Goal: Task Accomplishment & Management: Use online tool/utility

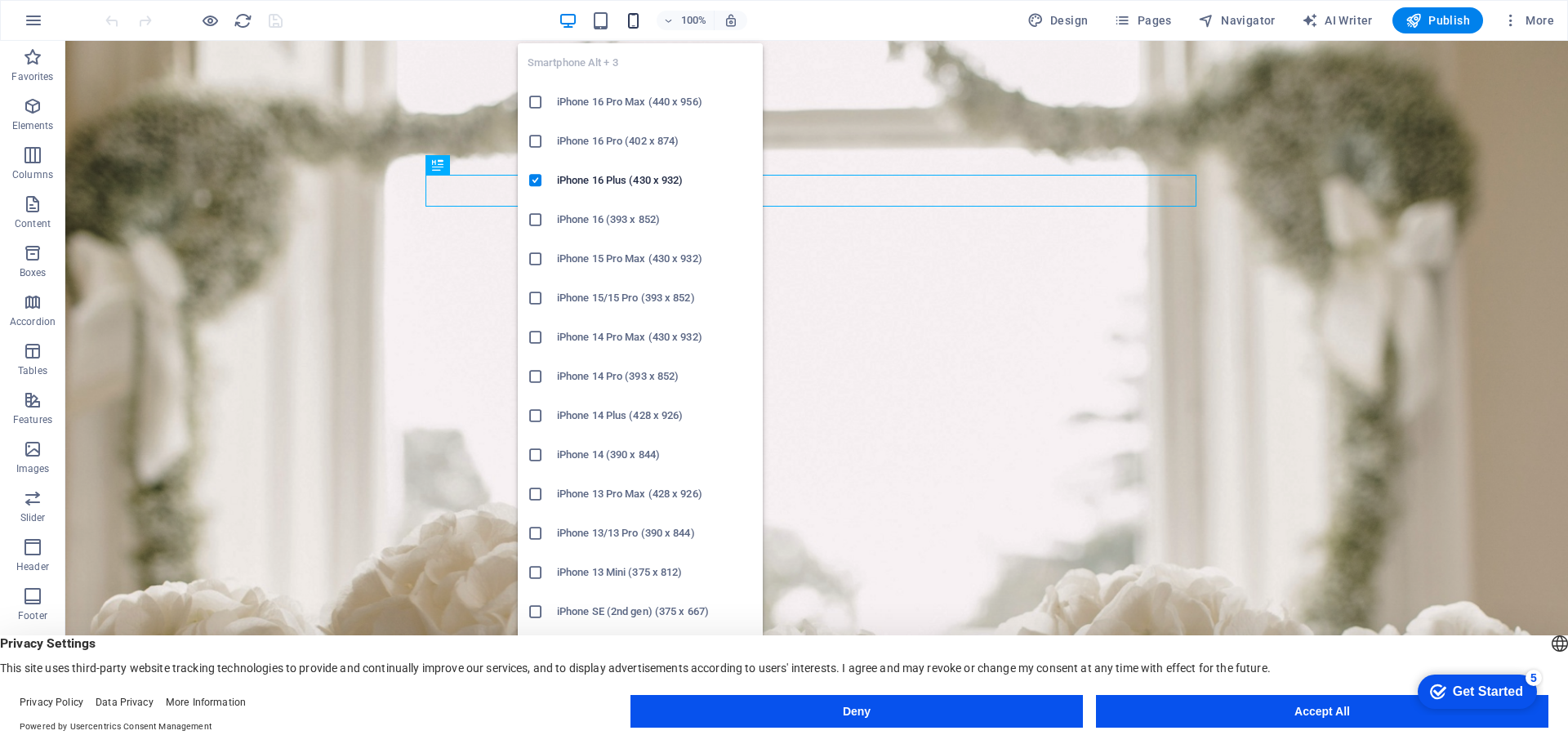
click at [637, 22] on icon "button" at bounding box center [633, 21] width 19 height 19
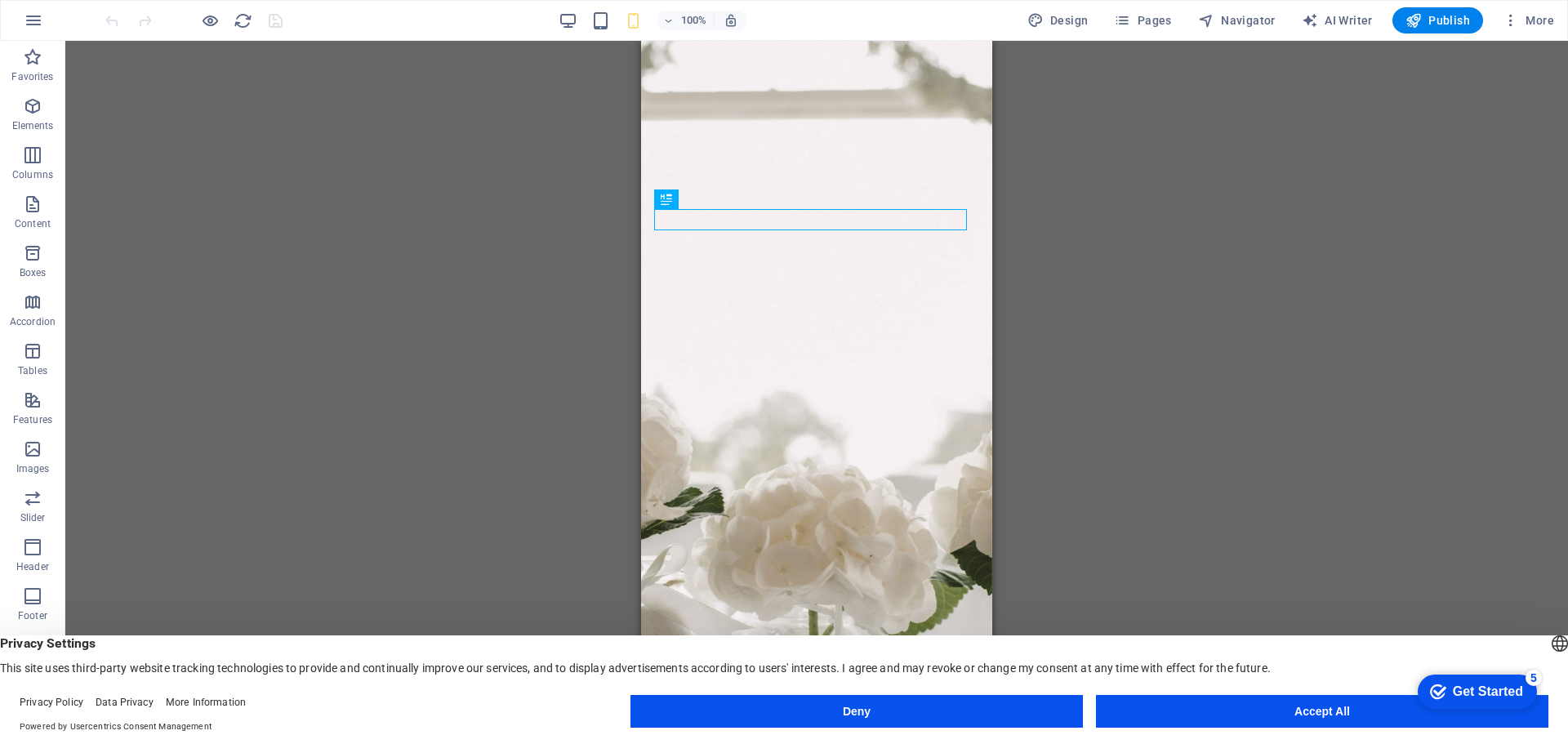
click at [1093, 274] on div "Drag here to replace the existing content. Press “Ctrl” if you want to create a…" at bounding box center [816, 379] width 1502 height 677
click at [1459, 16] on span "Publish" at bounding box center [1438, 20] width 65 height 16
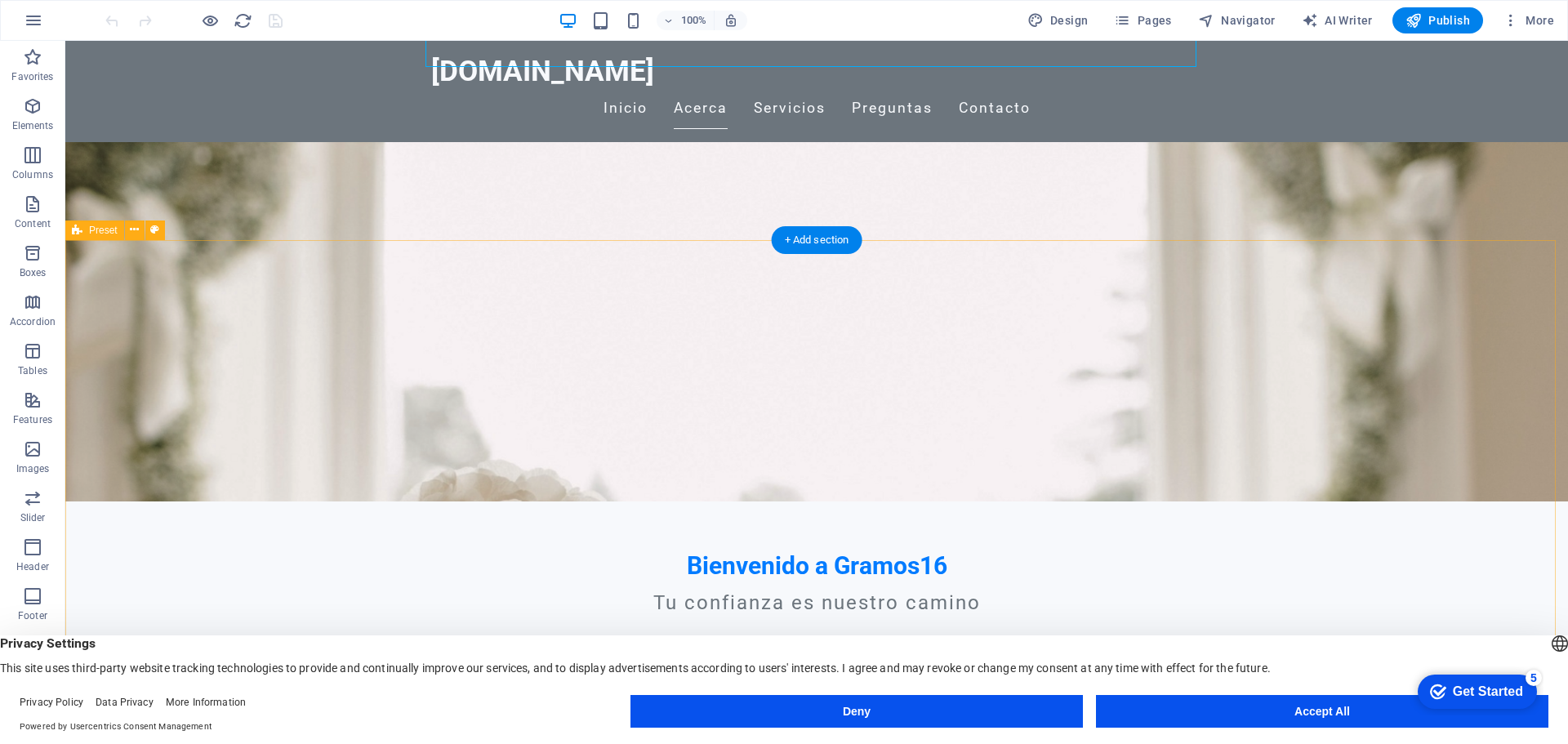
scroll to position [245, 0]
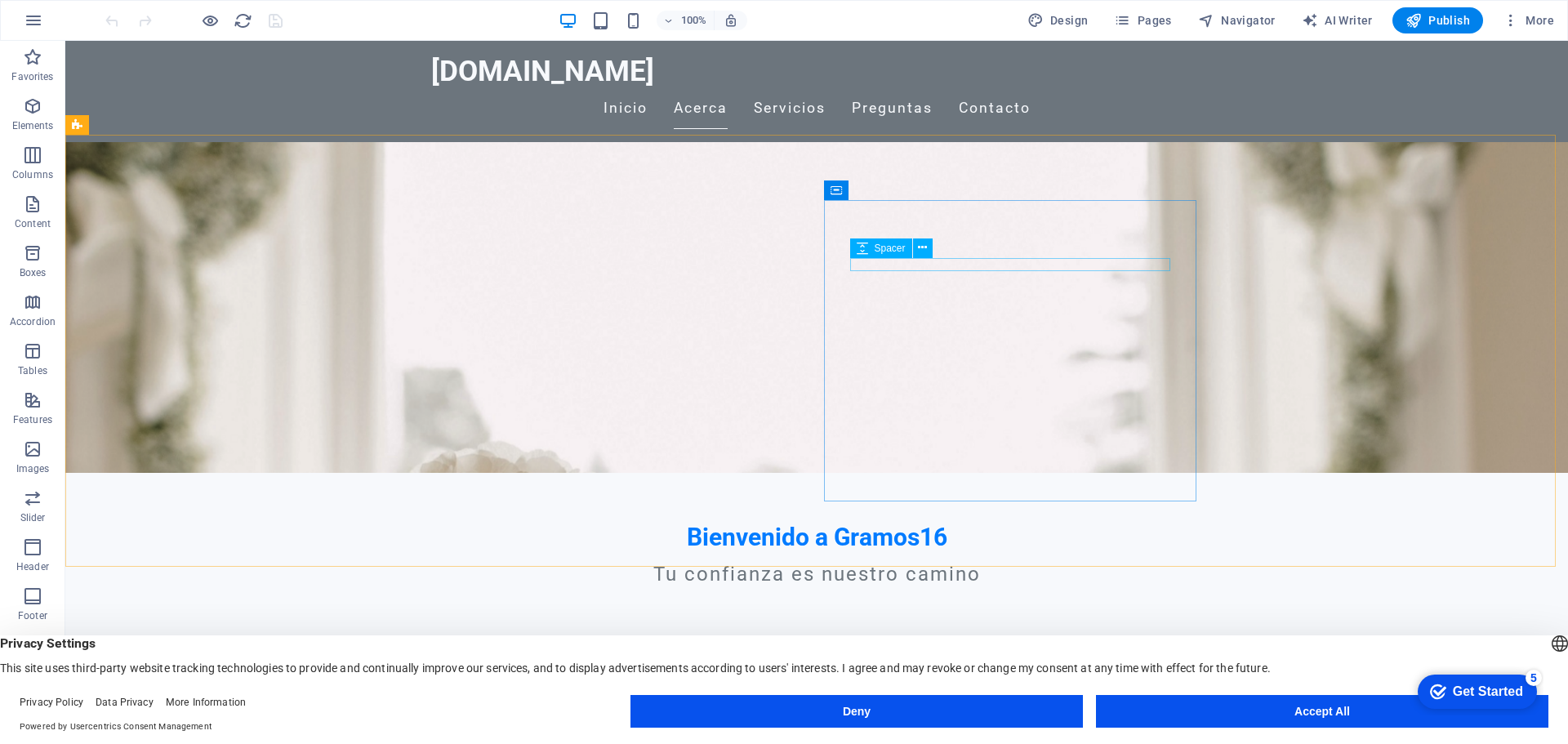
click at [875, 247] on span "Spacer" at bounding box center [890, 248] width 31 height 9
click at [903, 216] on icon at bounding box center [904, 216] width 9 height 17
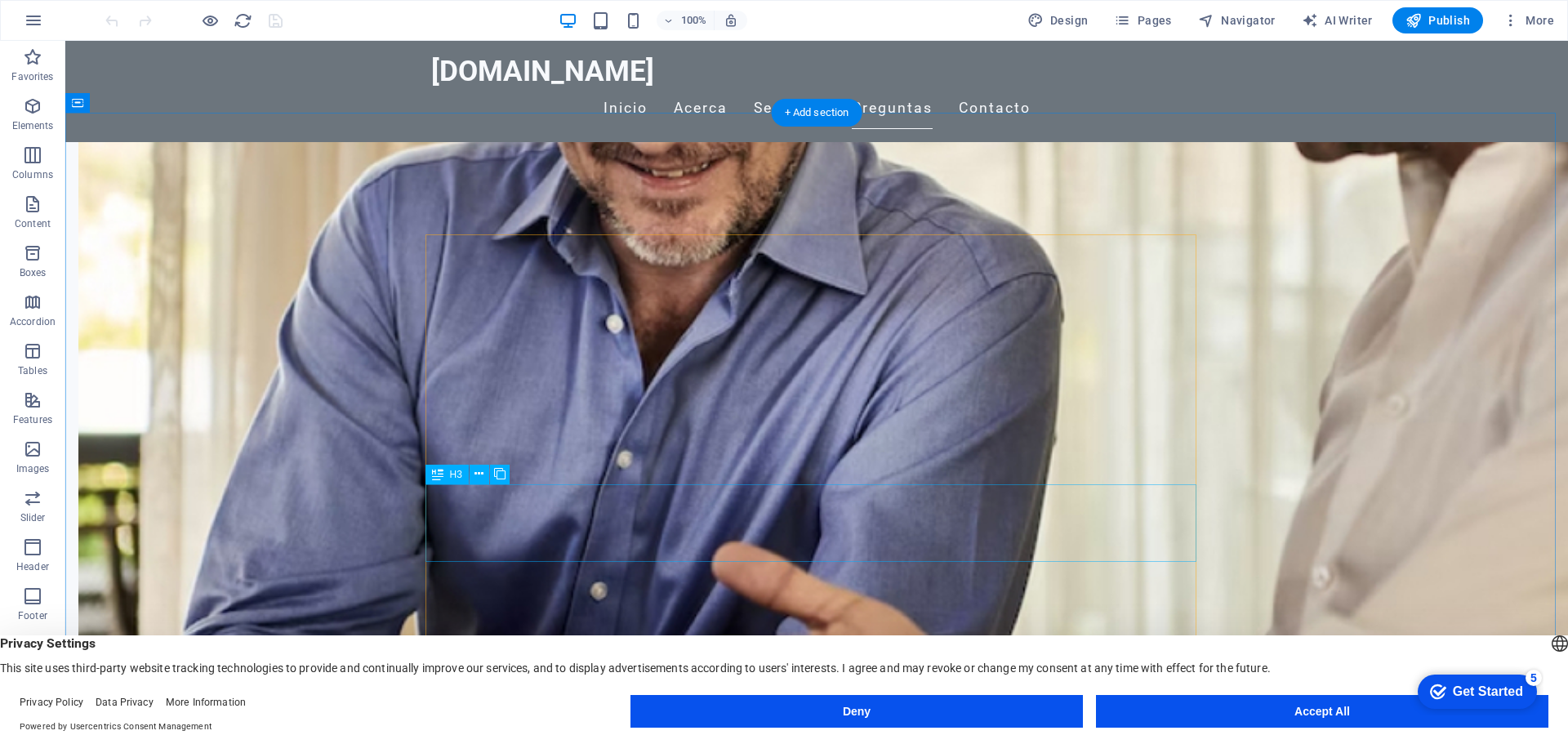
scroll to position [980, 0]
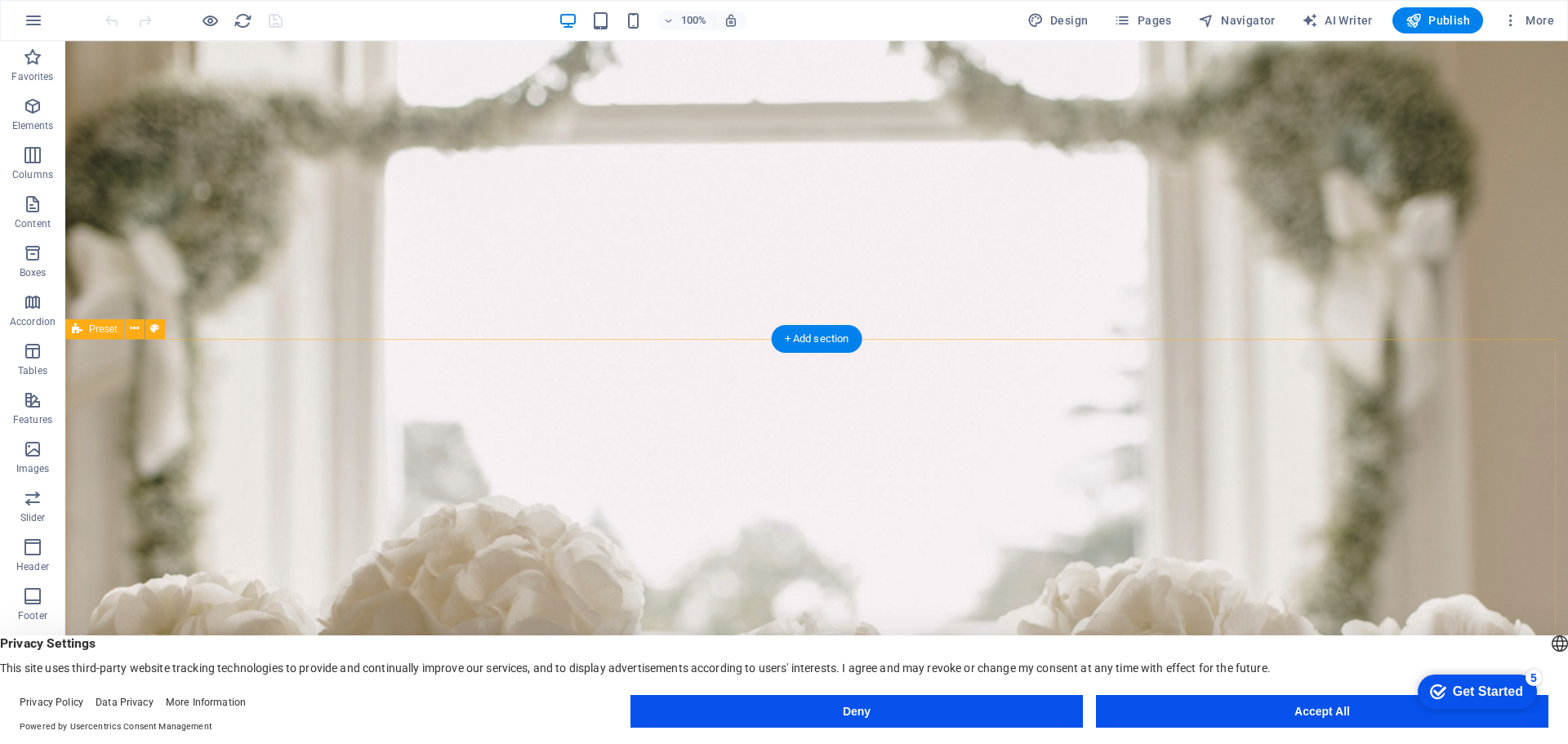
scroll to position [0, 0]
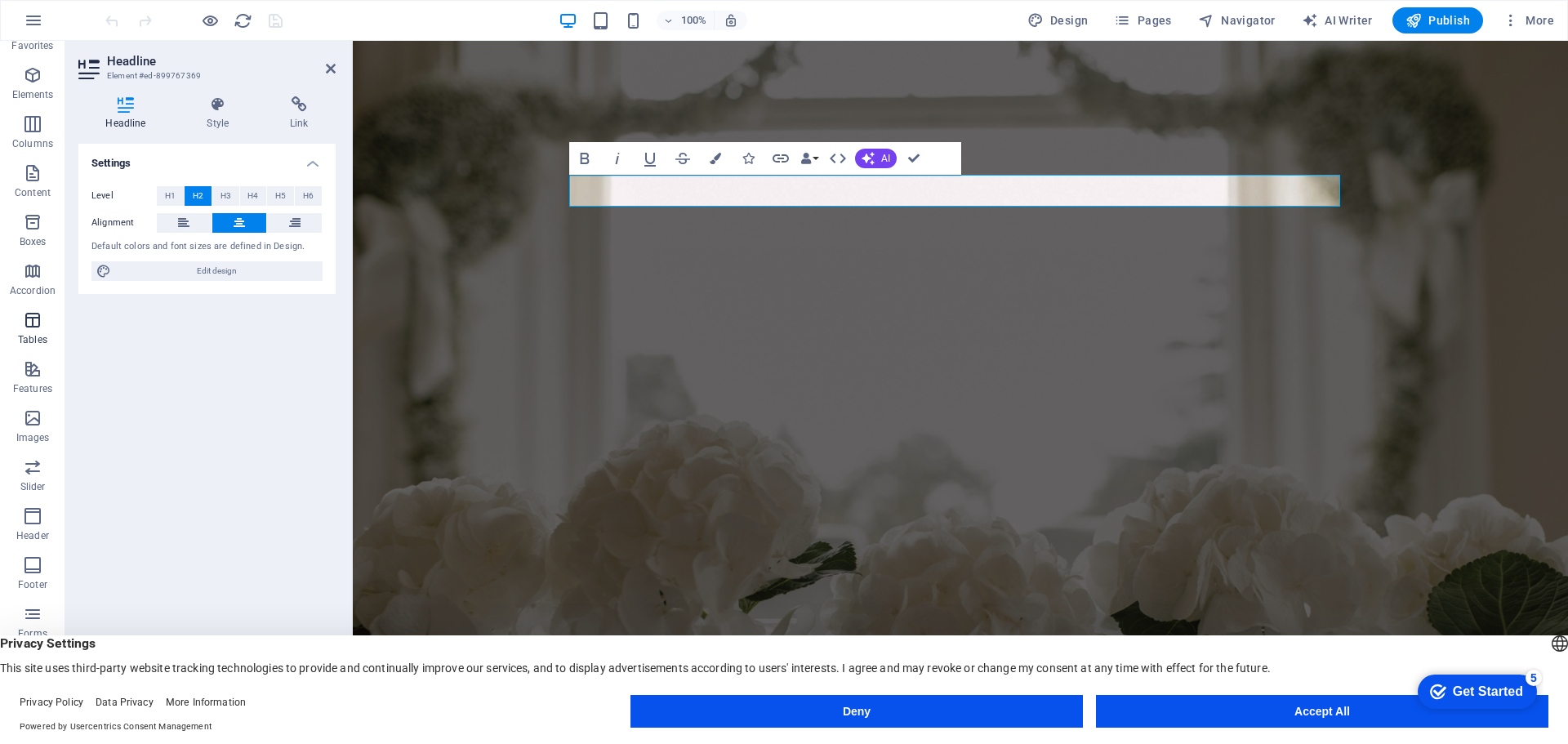
scroll to position [58, 0]
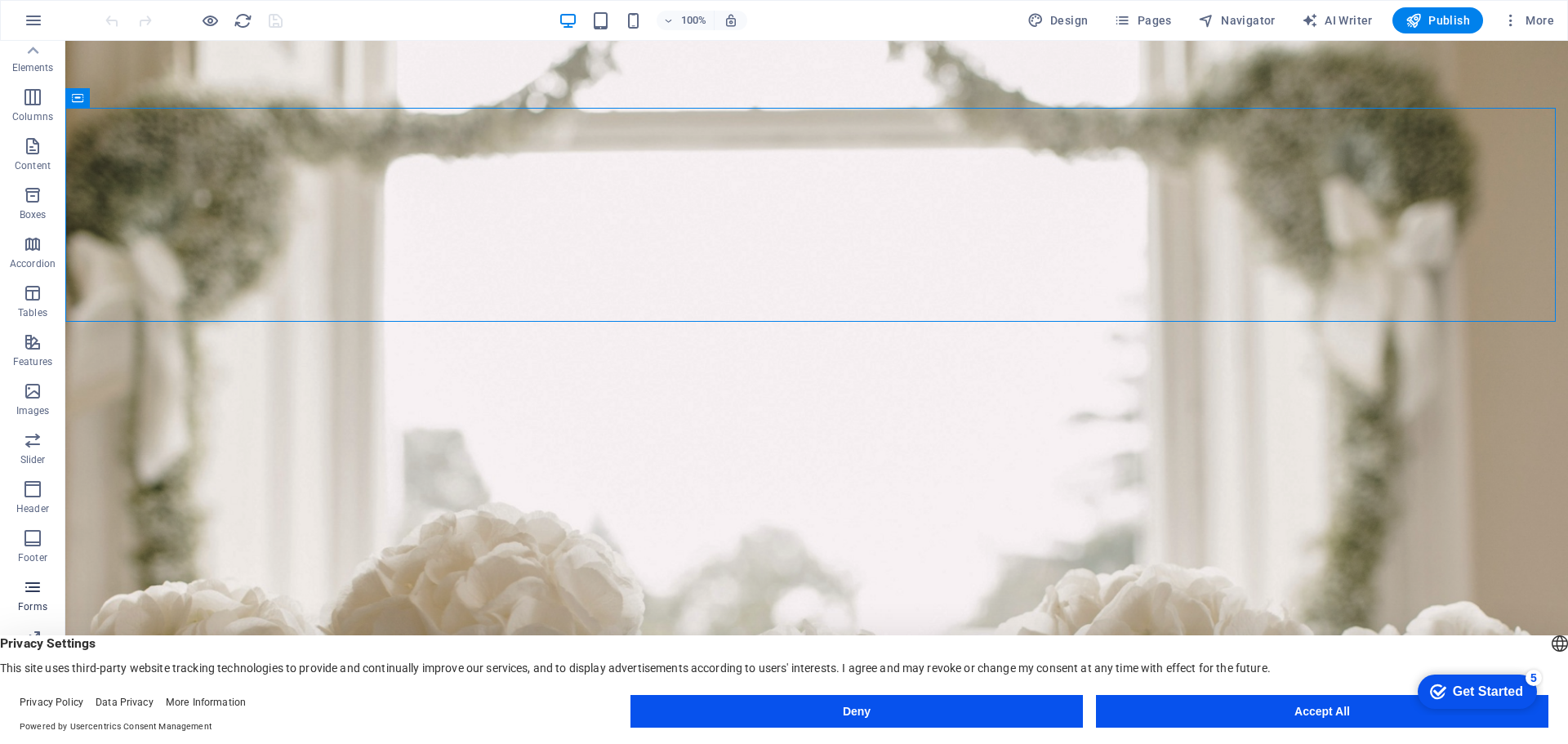
click at [27, 580] on icon "button" at bounding box center [32, 587] width 20 height 20
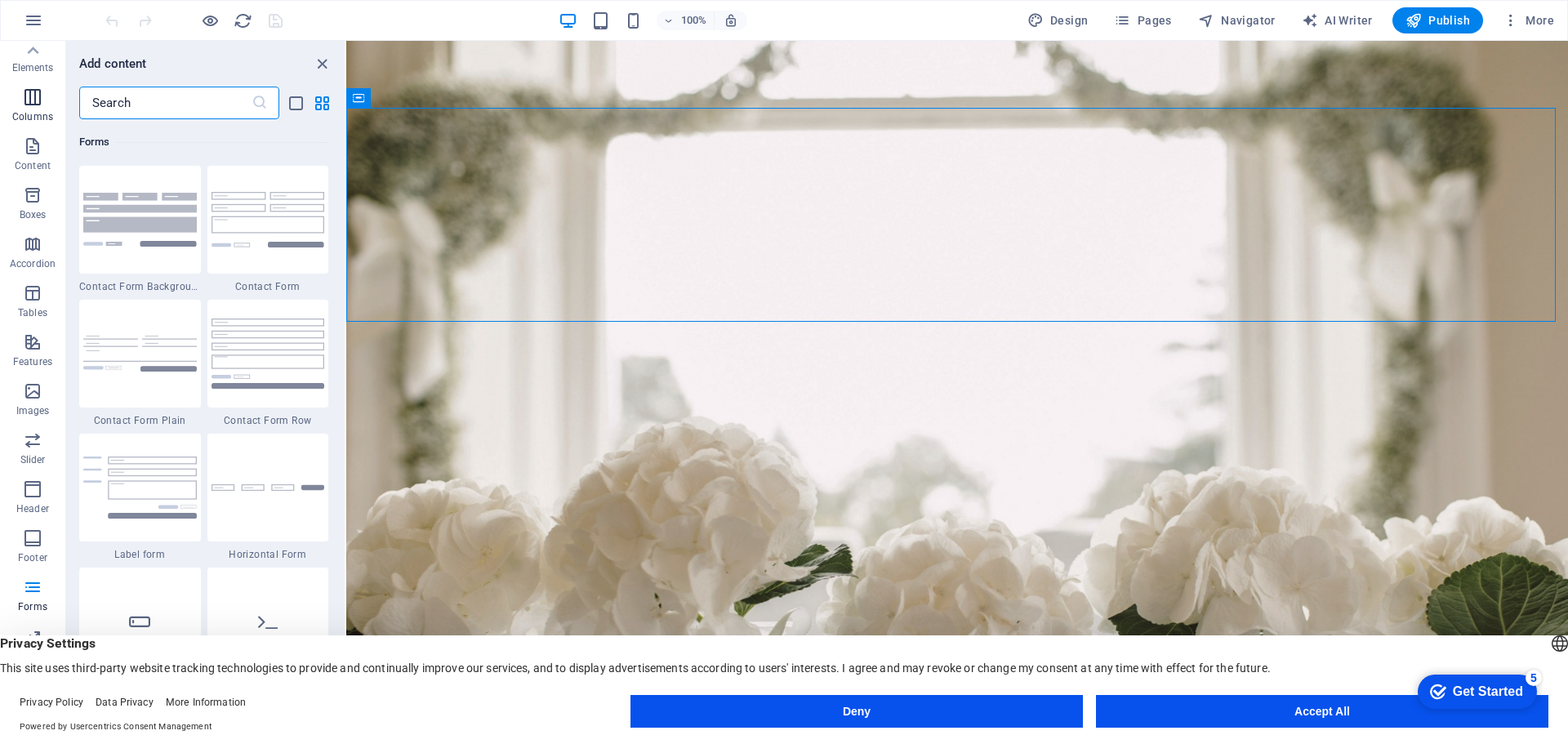
scroll to position [0, 0]
click at [36, 104] on icon "button" at bounding box center [32, 106] width 20 height 20
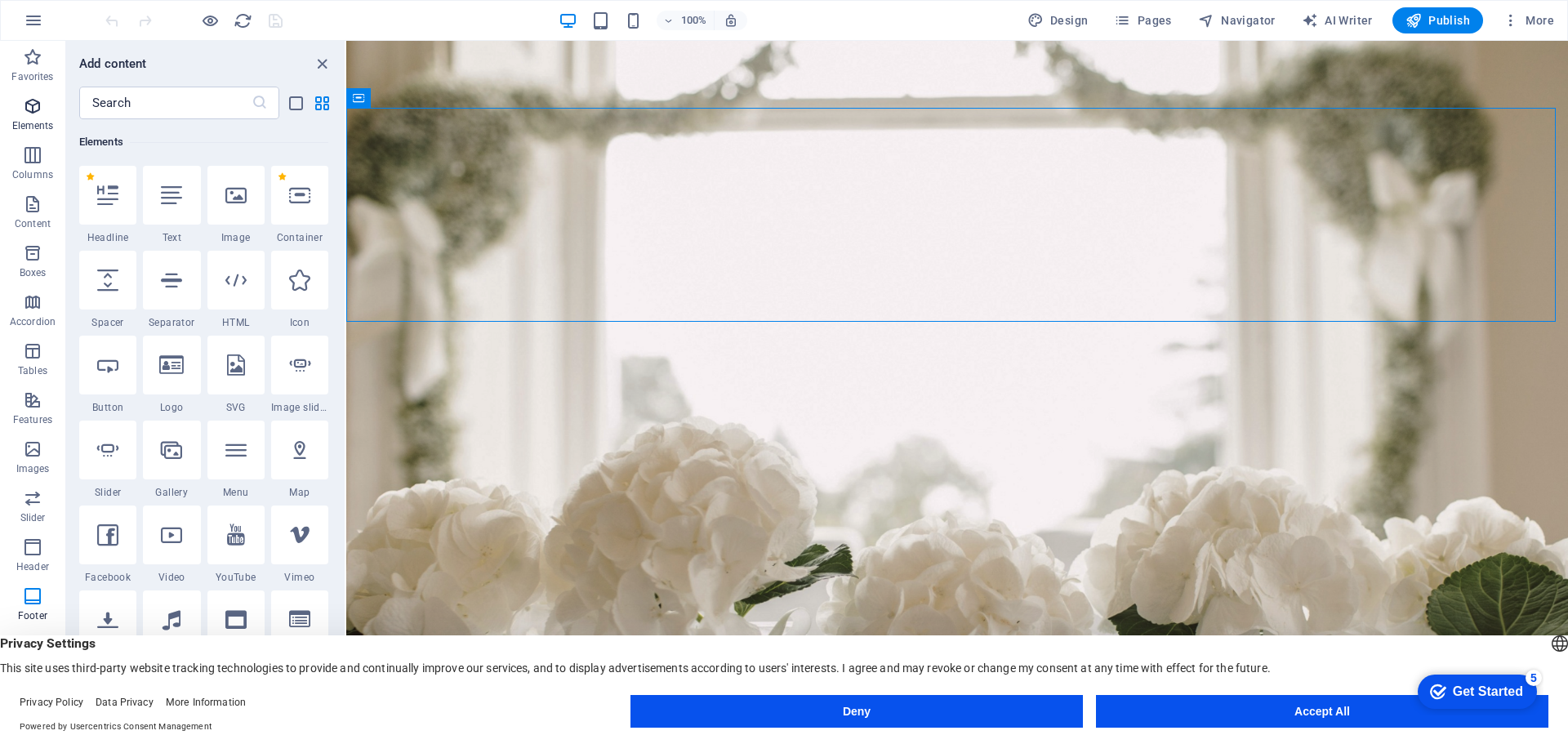
scroll to position [174, 0]
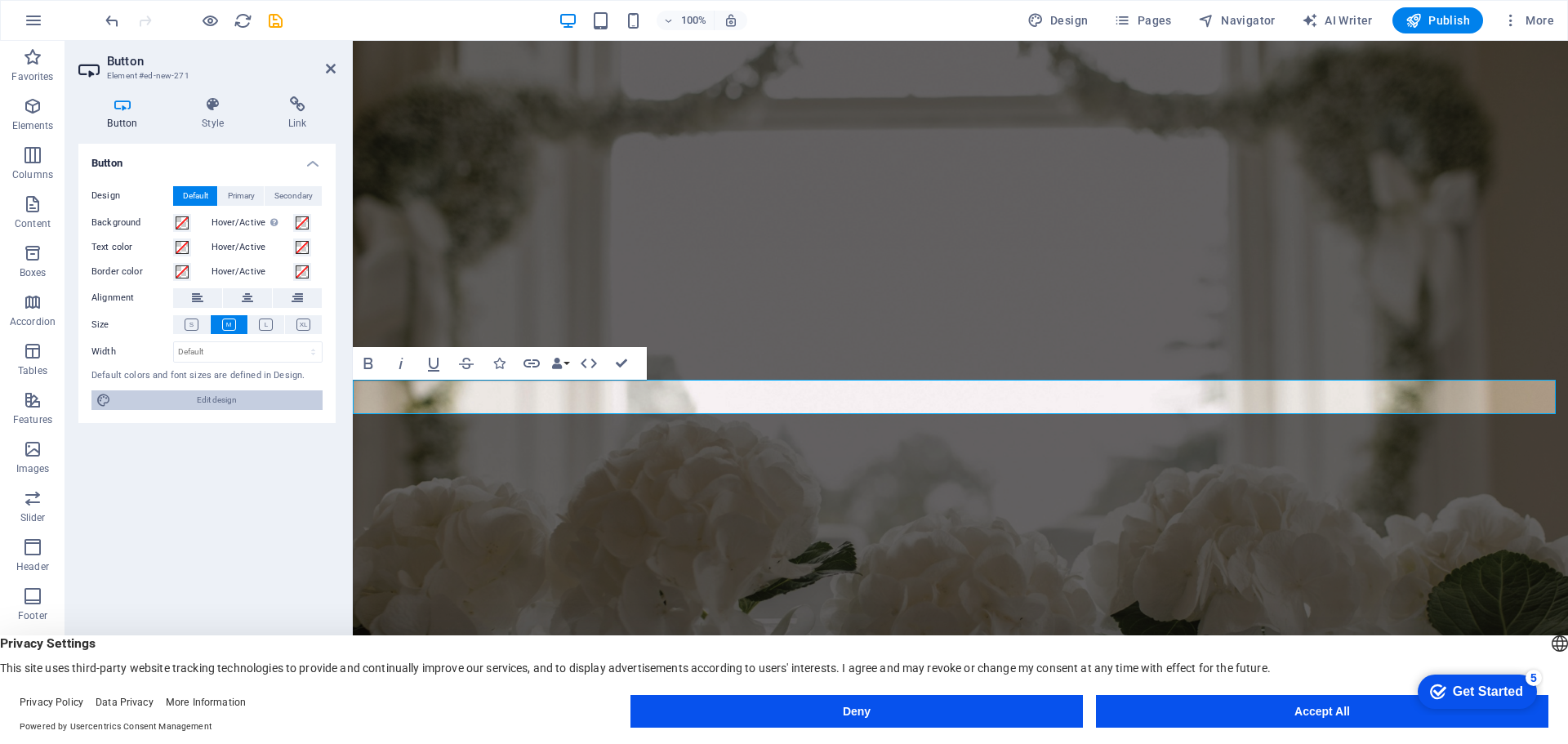
click at [210, 400] on span "Edit design" at bounding box center [217, 400] width 202 height 20
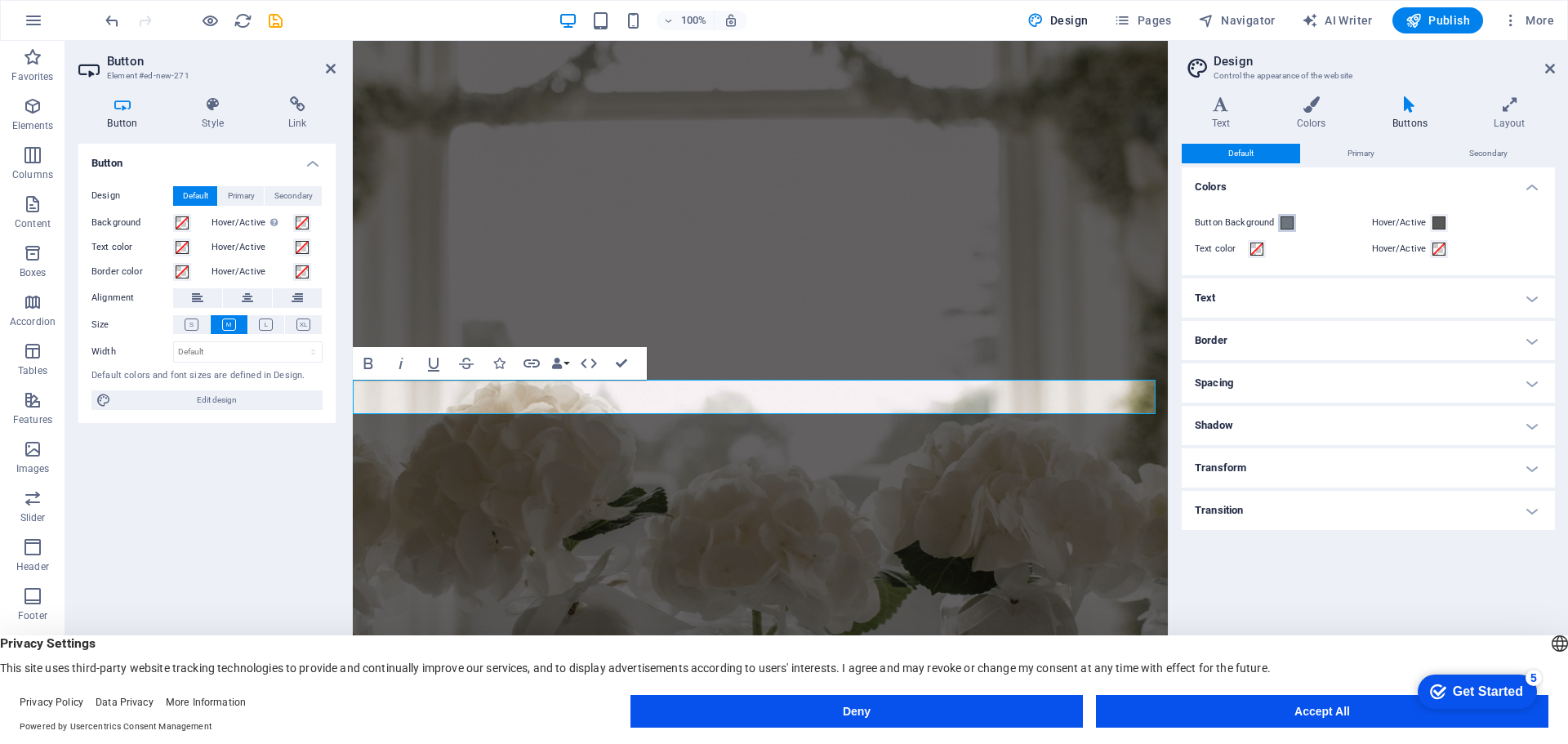
click at [1284, 227] on span at bounding box center [1287, 223] width 13 height 13
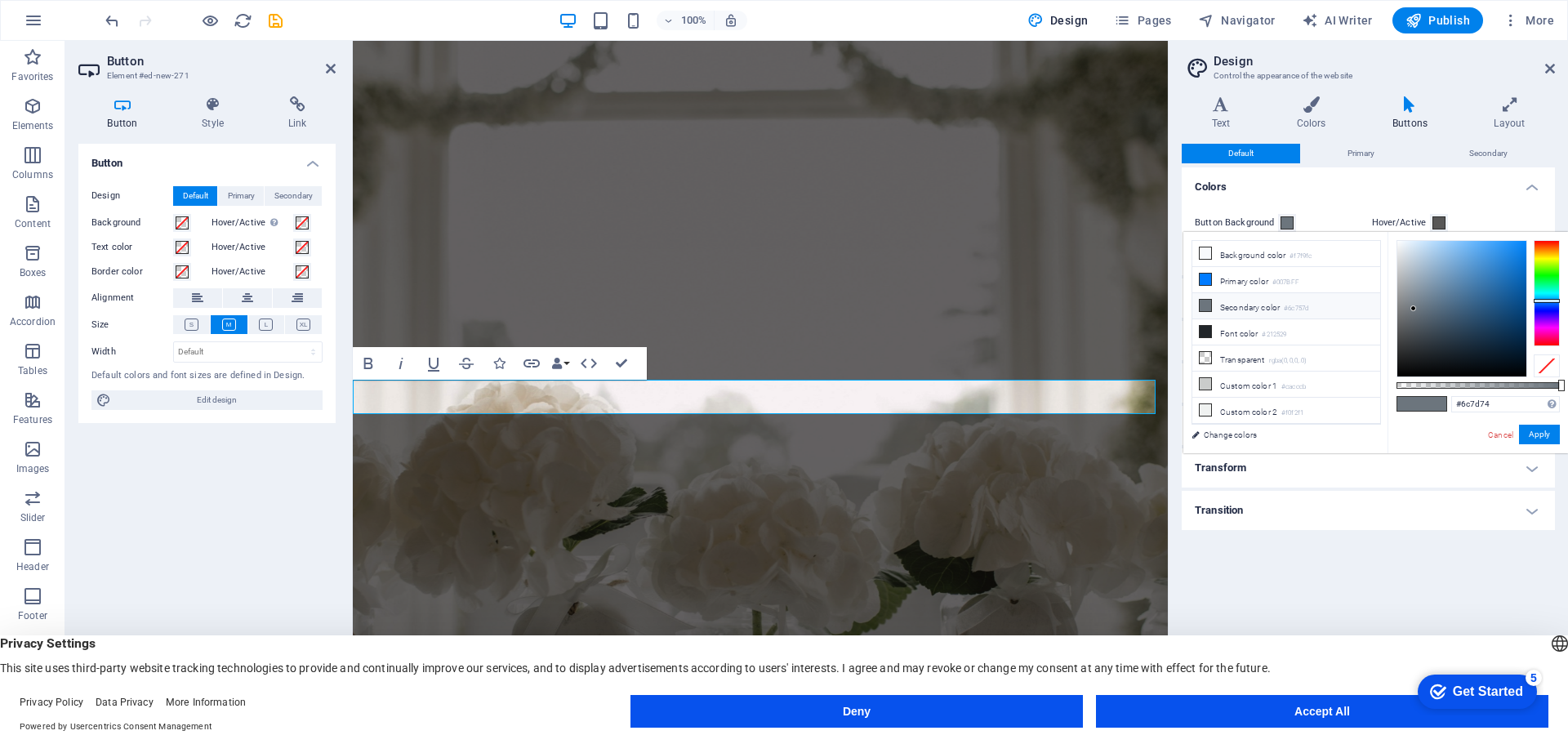
click at [1550, 283] on div at bounding box center [1546, 293] width 26 height 106
click at [1546, 295] on div at bounding box center [1546, 293] width 26 height 106
click at [1542, 282] on div at bounding box center [1546, 293] width 26 height 106
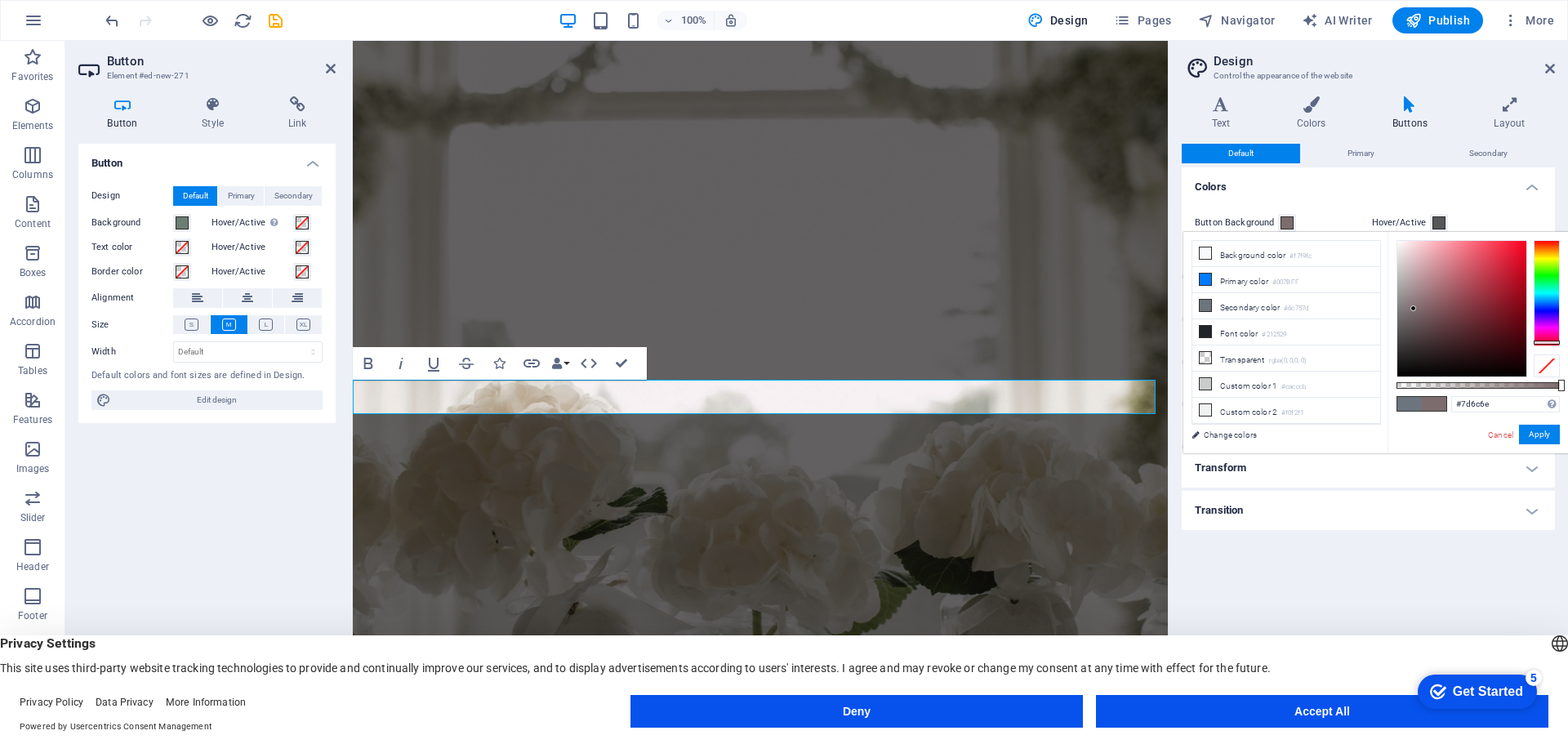
click at [1554, 342] on div at bounding box center [1546, 293] width 26 height 106
type input "#f40f2d"
click at [1517, 246] on div at bounding box center [1462, 308] width 129 height 136
click at [1540, 436] on button "Apply" at bounding box center [1539, 434] width 41 height 20
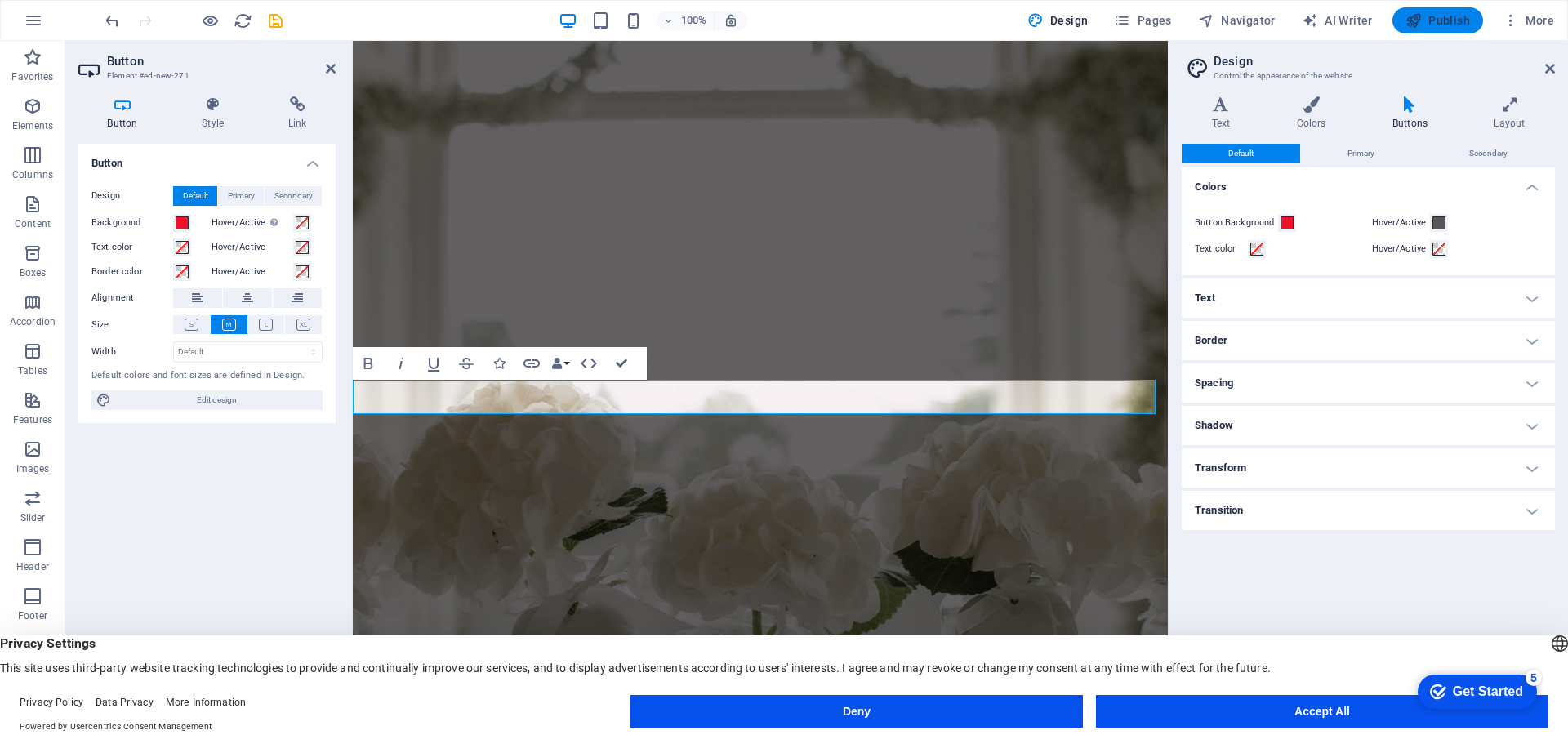
click at [1449, 22] on span "Publish" at bounding box center [1438, 20] width 65 height 16
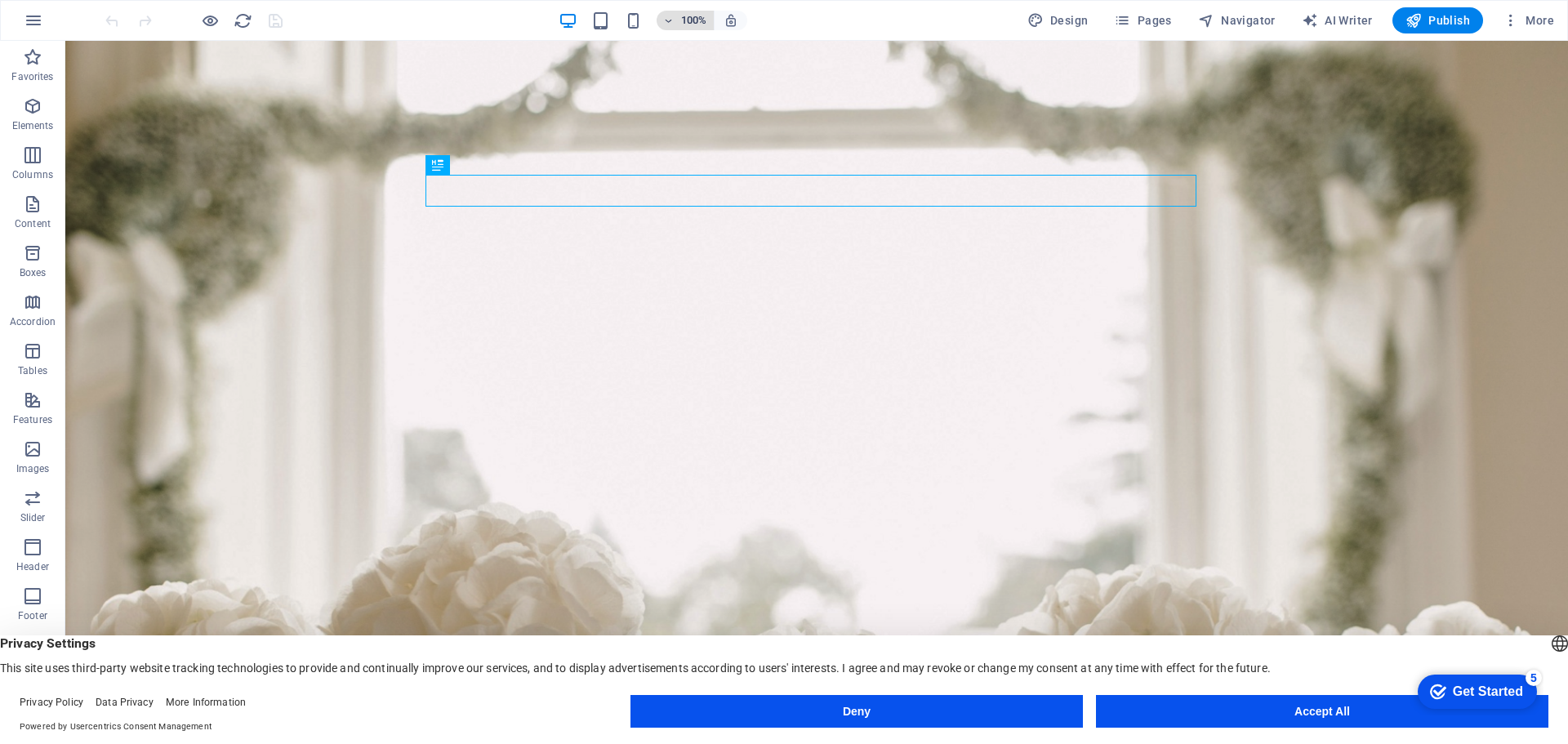
click at [684, 22] on h6 "100%" at bounding box center [694, 20] width 26 height 20
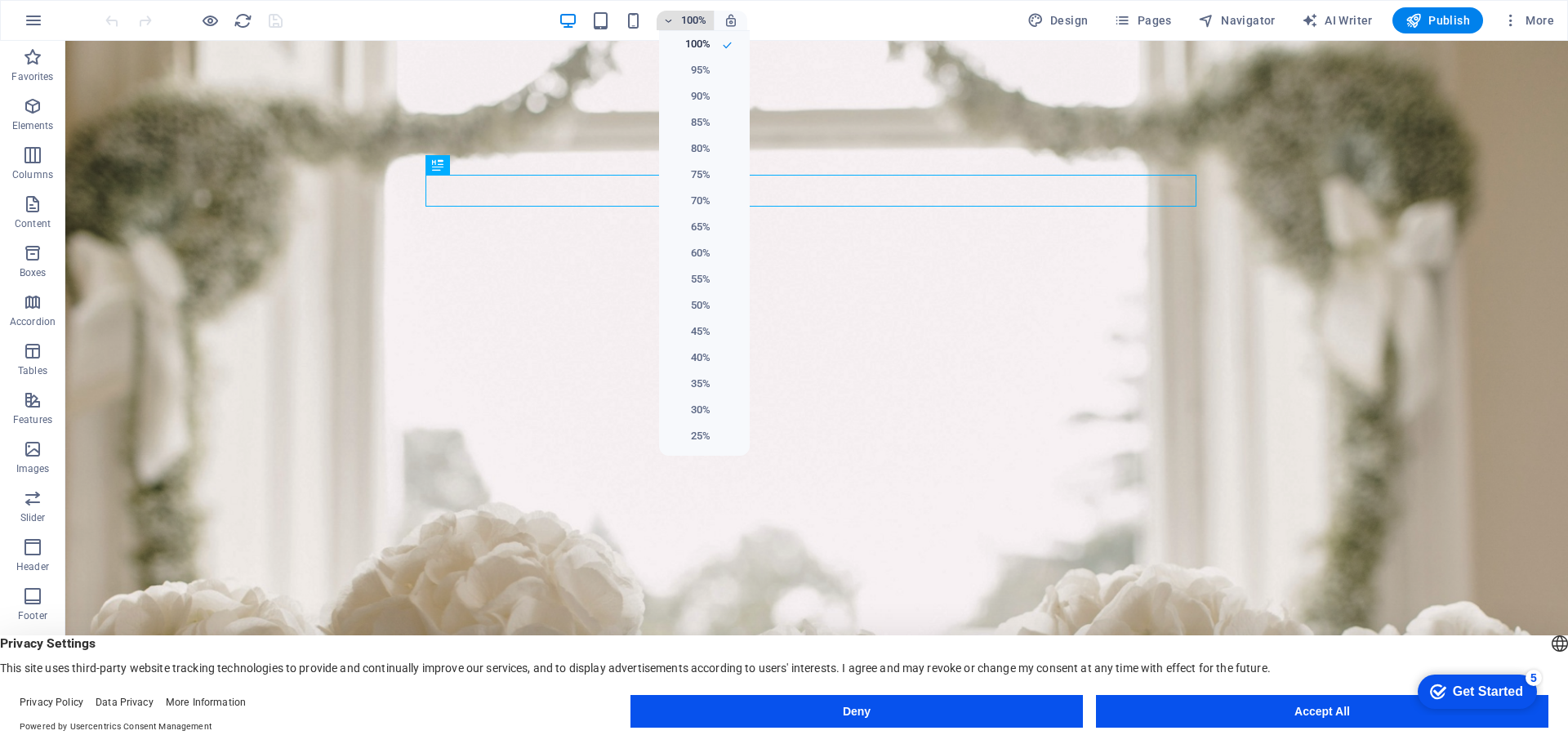
click at [684, 22] on div at bounding box center [784, 372] width 1568 height 744
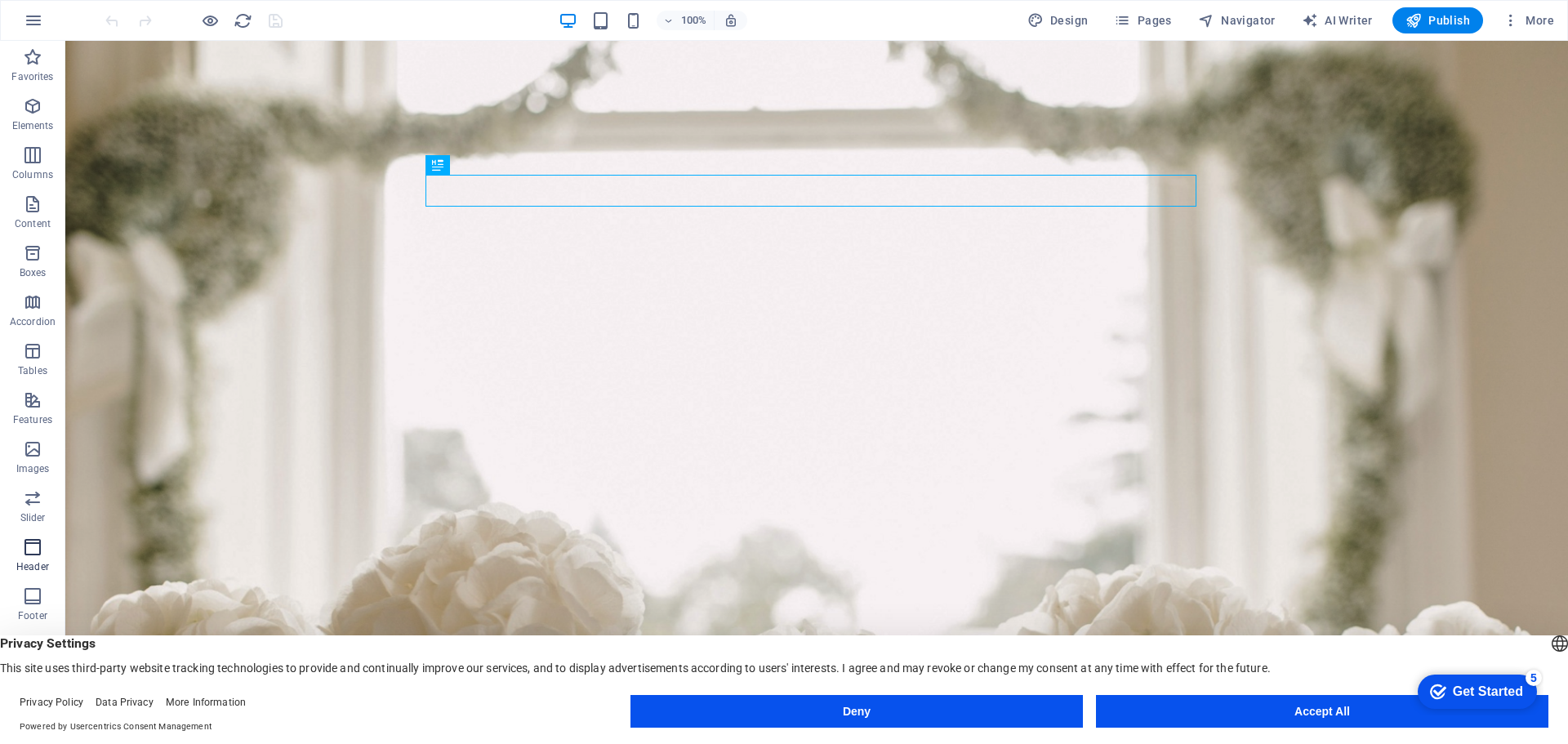
click at [34, 549] on icon "button" at bounding box center [32, 547] width 20 height 20
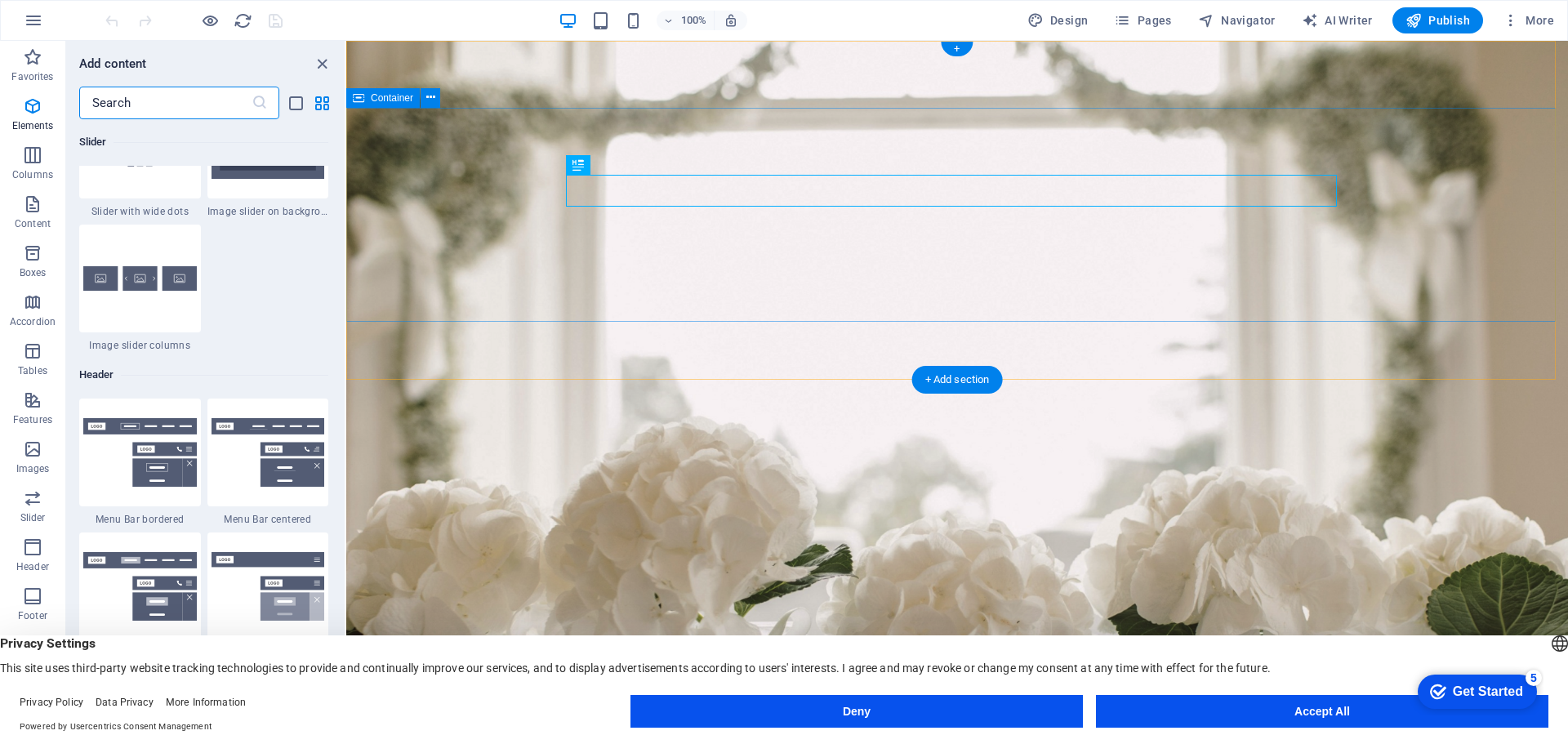
scroll to position [9835, 0]
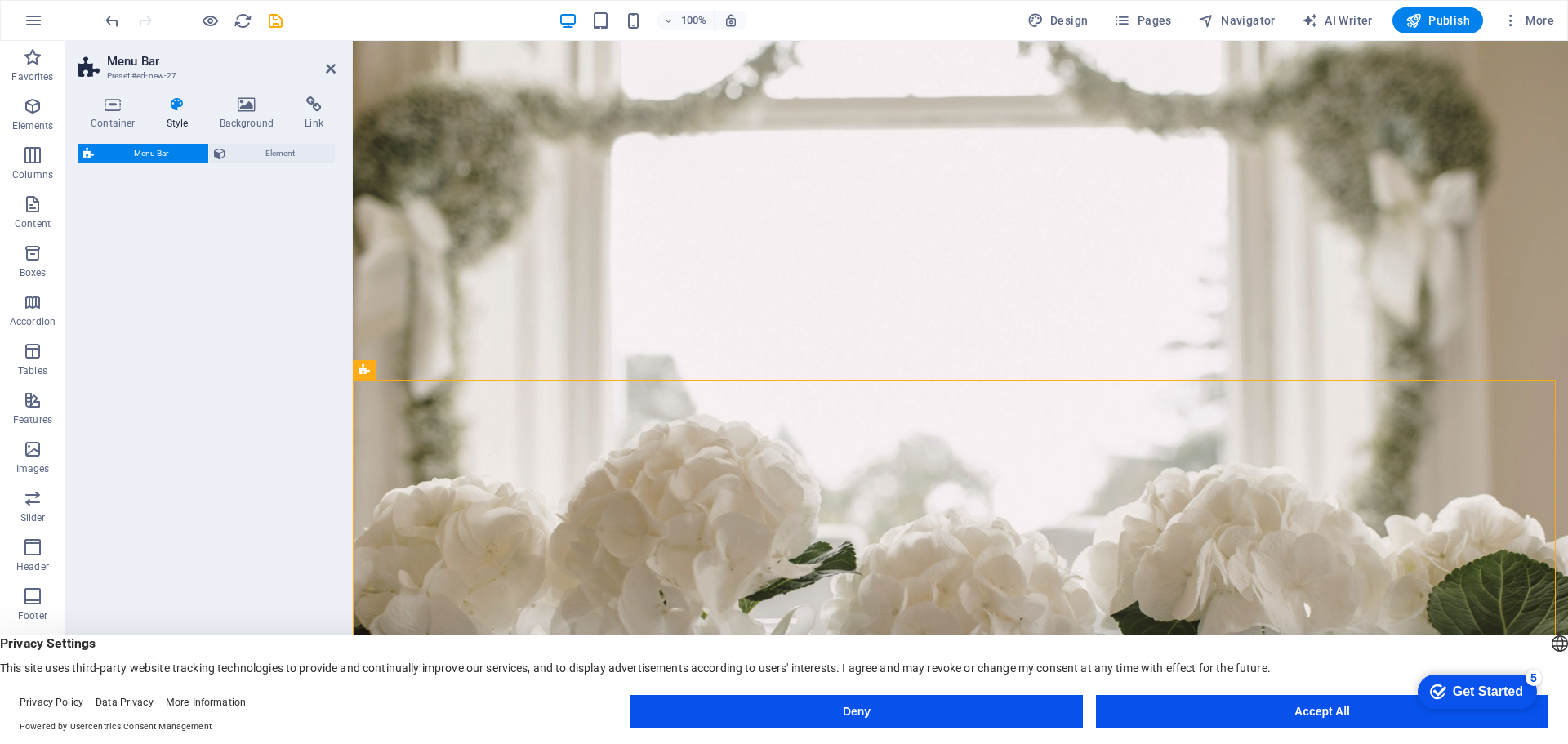
select select "rem"
select select "preset-menu-v2-fixed"
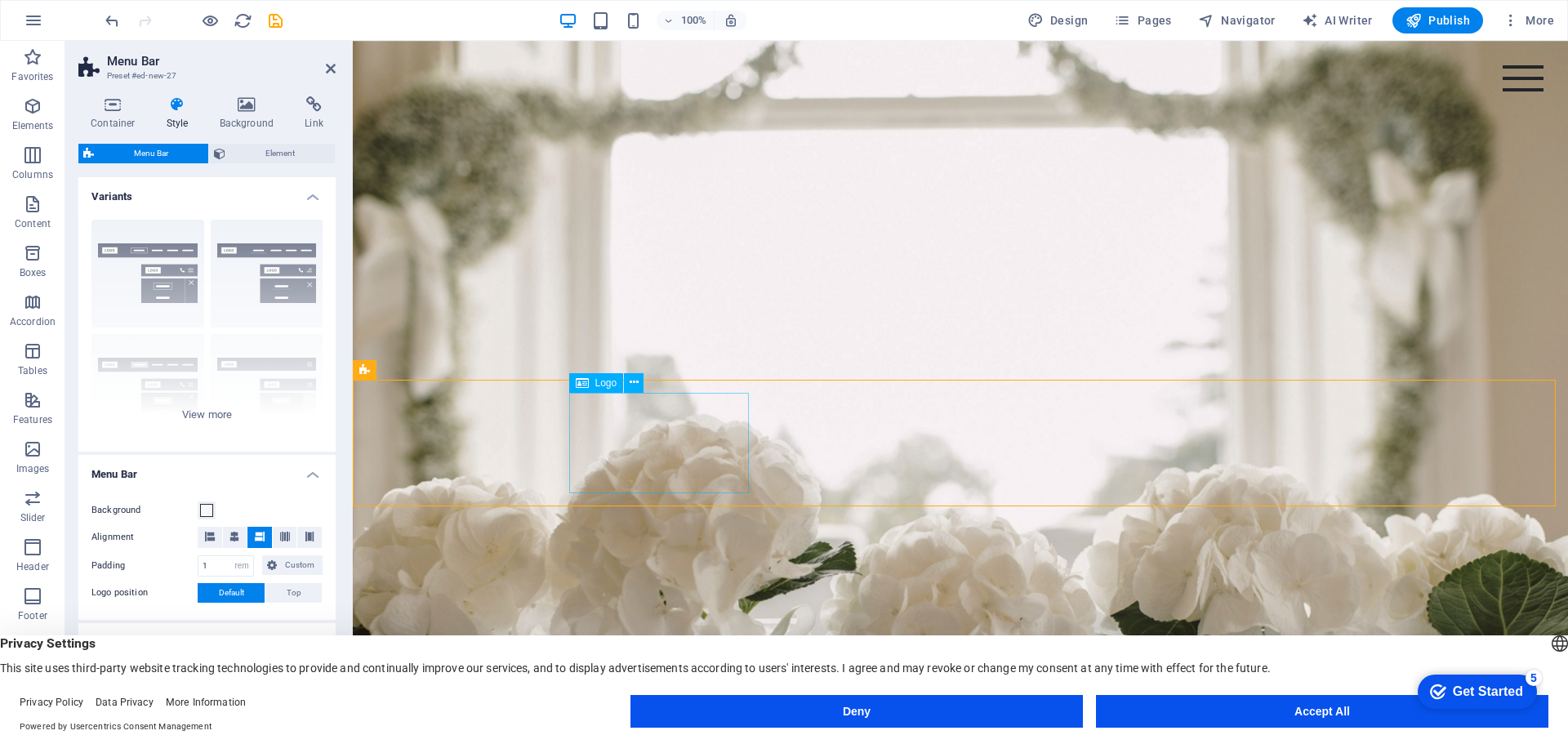
scroll to position [0, 0]
click at [633, 383] on icon at bounding box center [634, 382] width 9 height 17
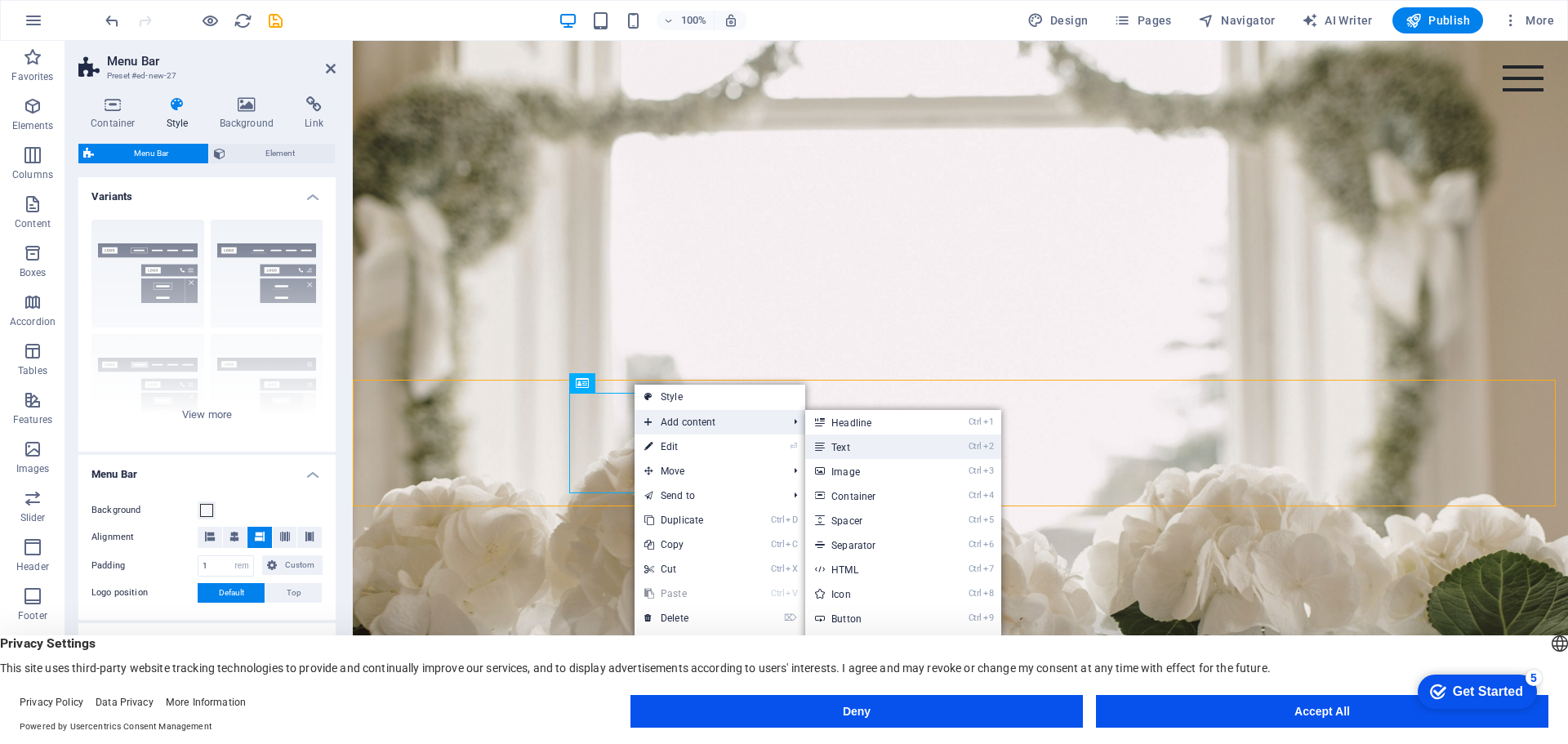
click at [846, 446] on link "Ctrl 2 Text" at bounding box center [872, 446] width 135 height 24
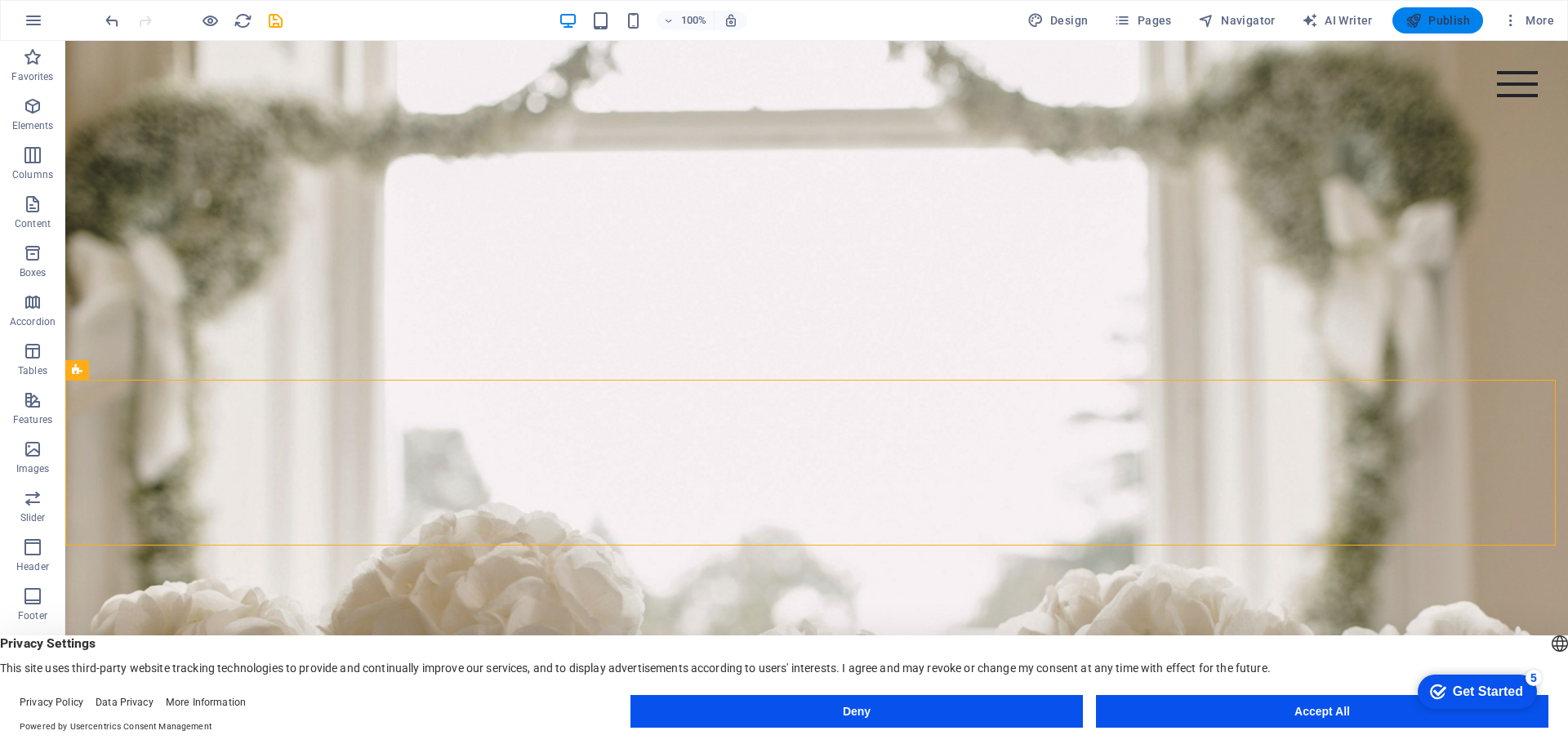
click at [1452, 14] on span "Publish" at bounding box center [1438, 20] width 65 height 16
